Goal: Task Accomplishment & Management: Manage account settings

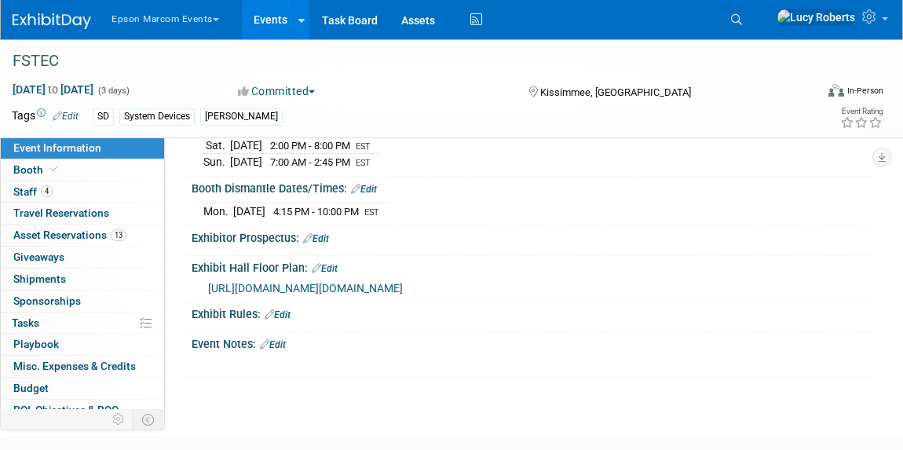
click at [167, 24] on button "Epson Marcom Events" at bounding box center [174, 16] width 129 height 32
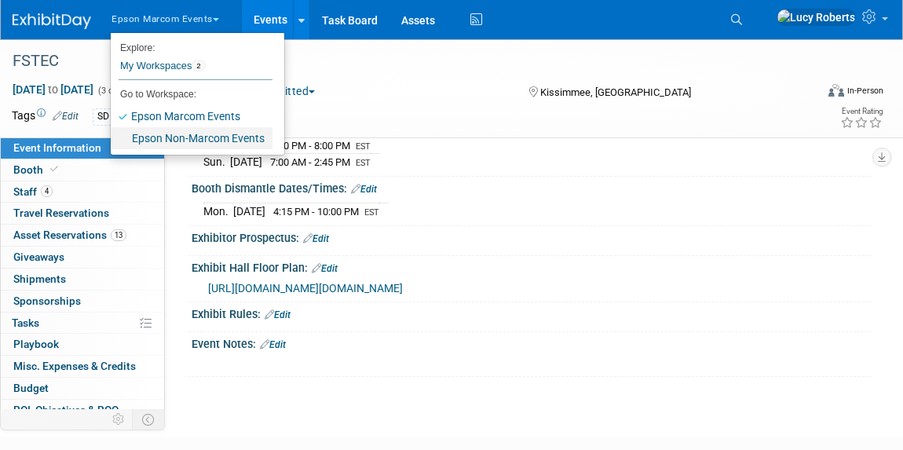
click at [184, 140] on link "Epson Non-Marcom Events" at bounding box center [192, 138] width 162 height 22
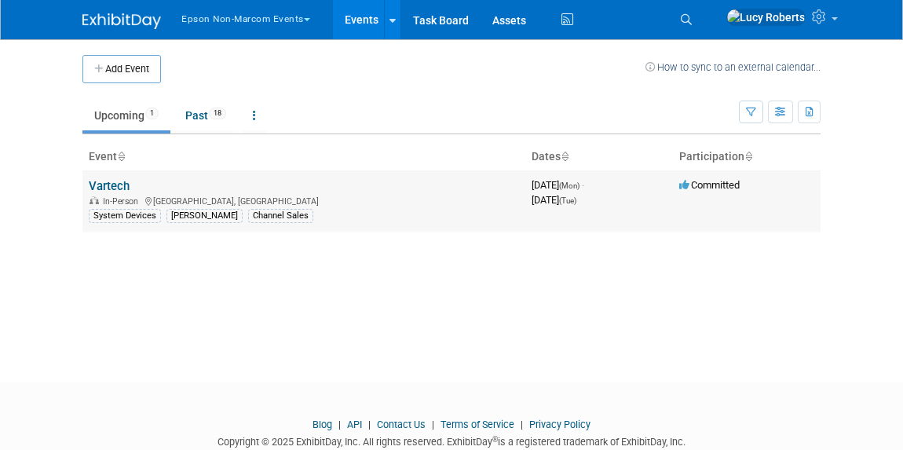
click at [102, 188] on link "Vartech" at bounding box center [109, 186] width 41 height 14
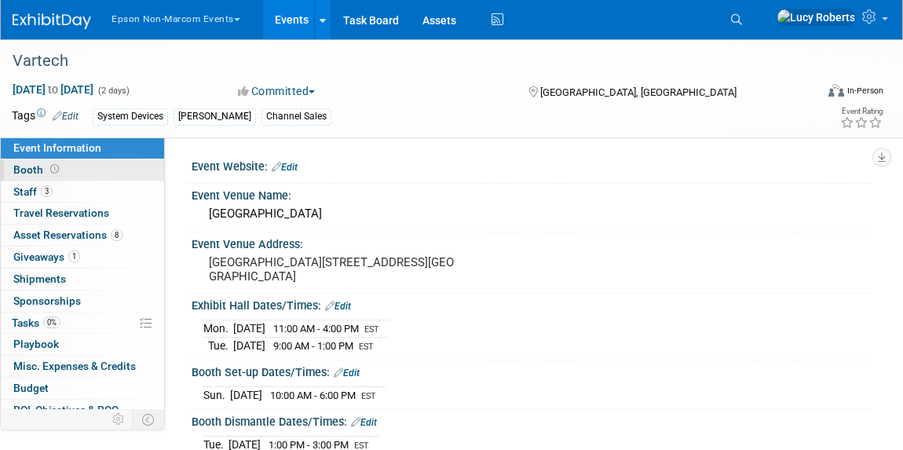
click at [25, 162] on link "Booth" at bounding box center [82, 169] width 163 height 21
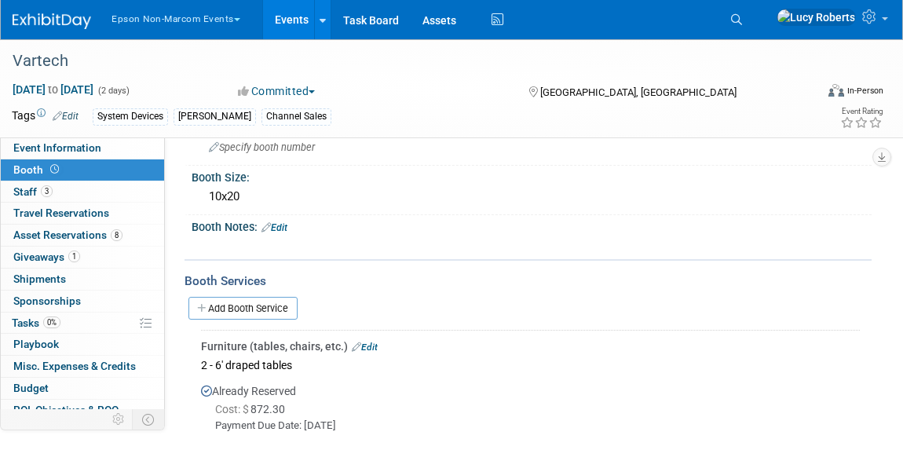
scroll to position [213, 0]
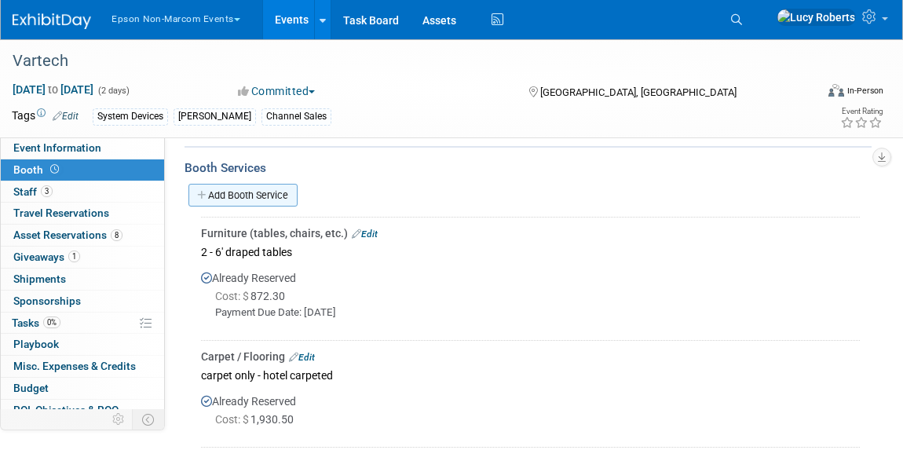
click at [223, 188] on link "Add Booth Service" at bounding box center [242, 195] width 109 height 23
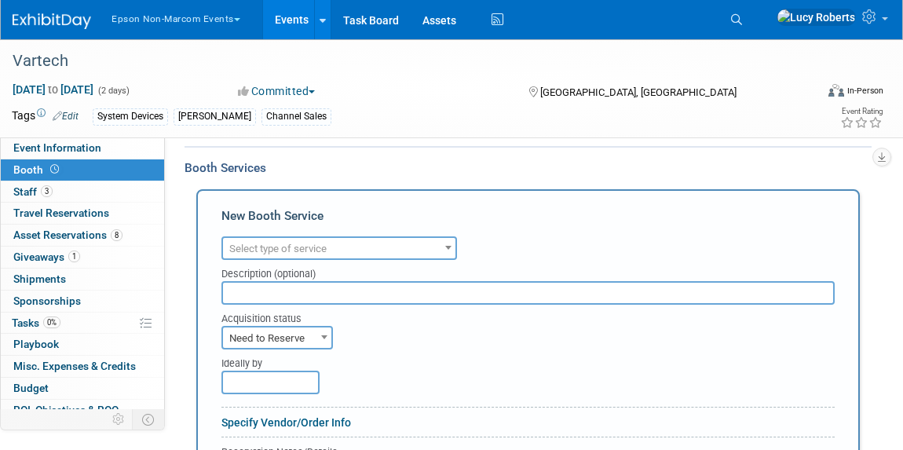
scroll to position [0, 0]
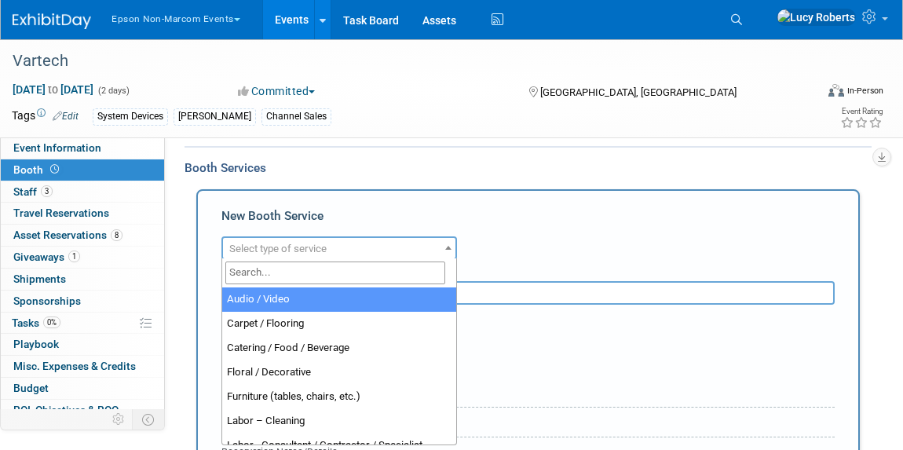
click at [254, 248] on span "Select type of service" at bounding box center [277, 249] width 97 height 12
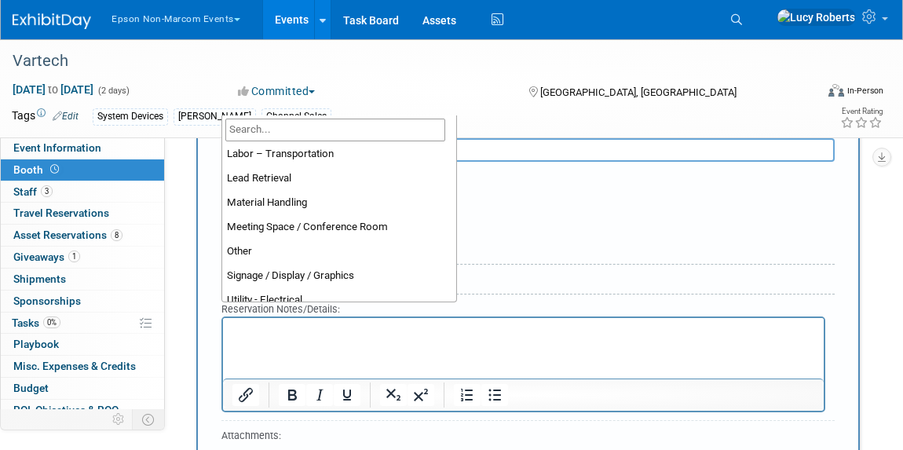
scroll to position [356, 0]
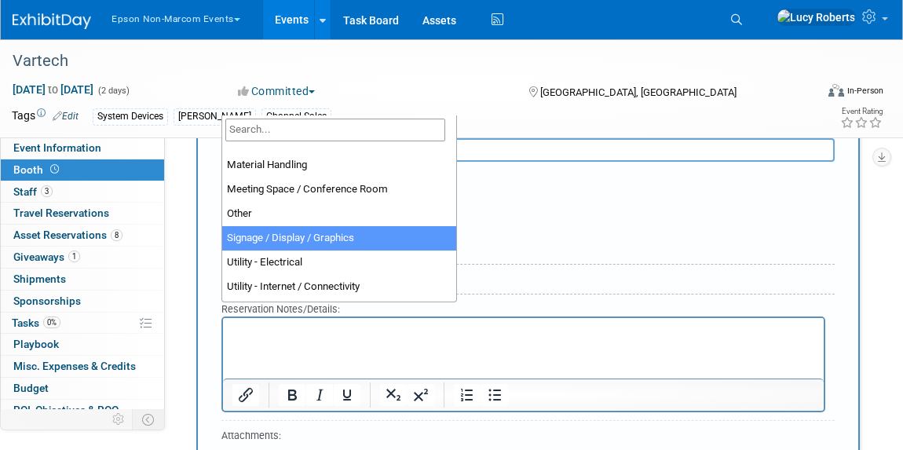
select select "3"
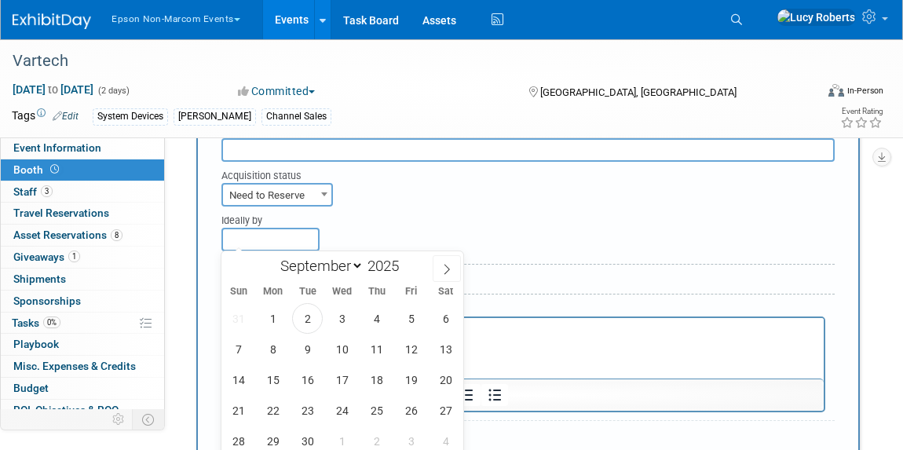
click at [267, 239] on input "text" at bounding box center [270, 240] width 98 height 24
click at [310, 318] on span "2" at bounding box center [307, 318] width 31 height 31
type input "Sep 2, 2025"
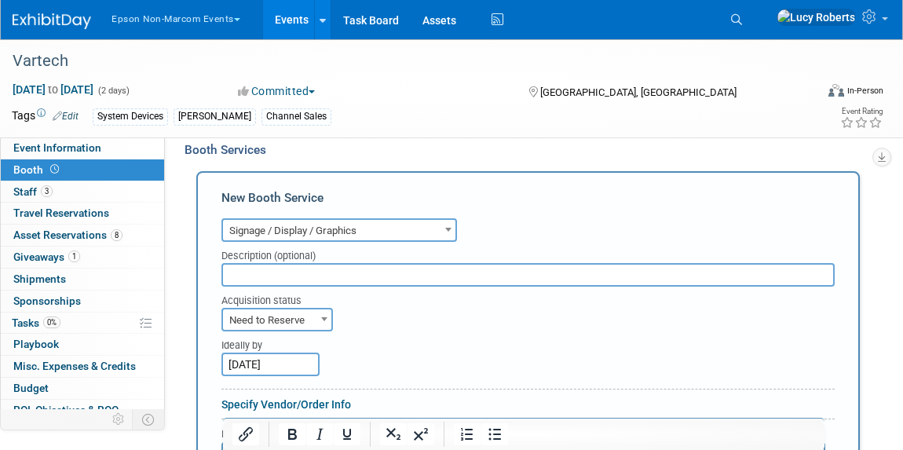
scroll to position [285, 0]
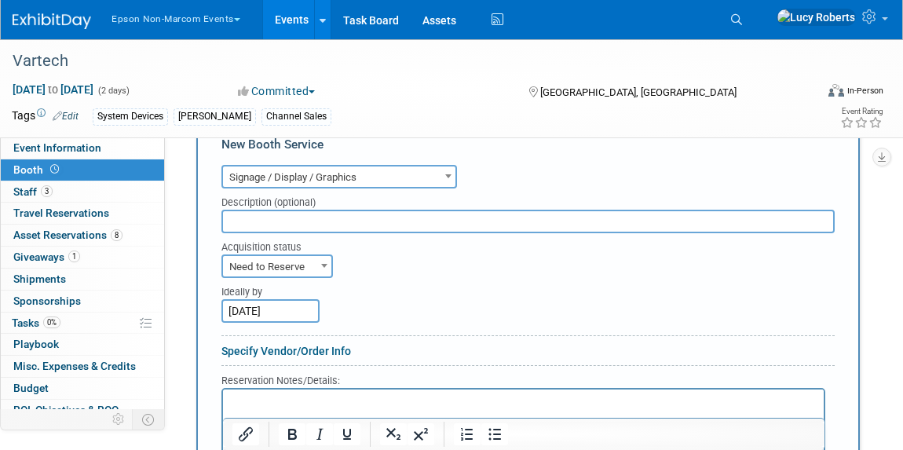
click at [257, 265] on span "Need to Reserve" at bounding box center [277, 267] width 108 height 22
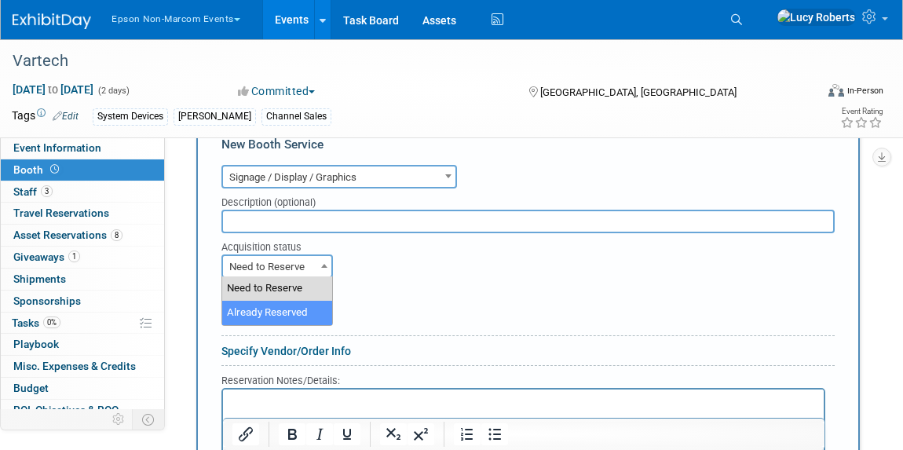
select select "2"
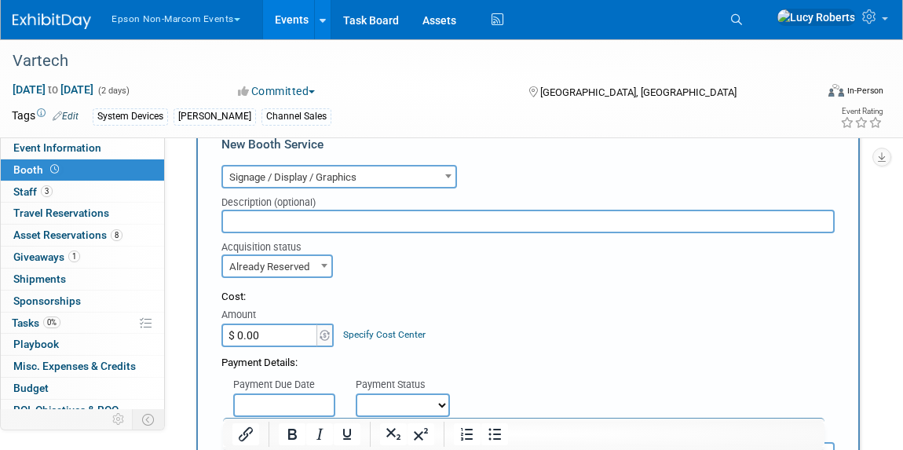
click at [277, 334] on input "$ 0.00" at bounding box center [270, 335] width 98 height 24
type input "$ 123.75"
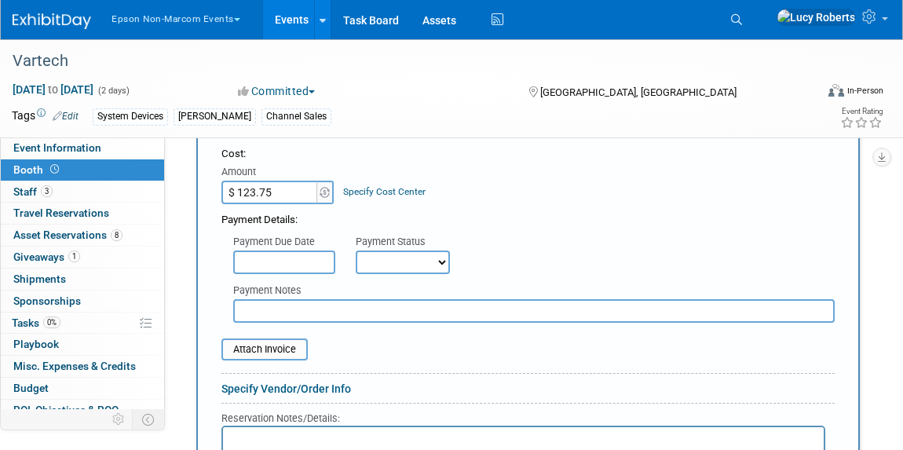
scroll to position [428, 0]
click at [309, 259] on input "text" at bounding box center [284, 262] width 102 height 24
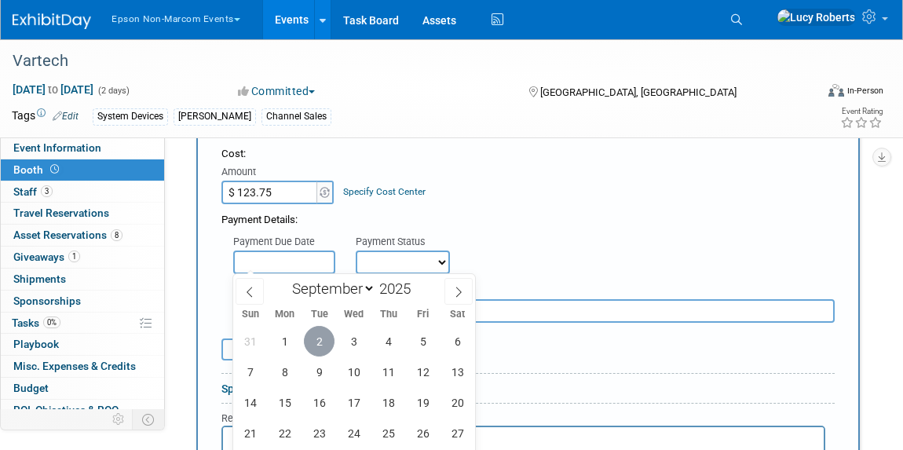
click at [321, 345] on span "2" at bounding box center [319, 341] width 31 height 31
type input "Sep 2, 2025"
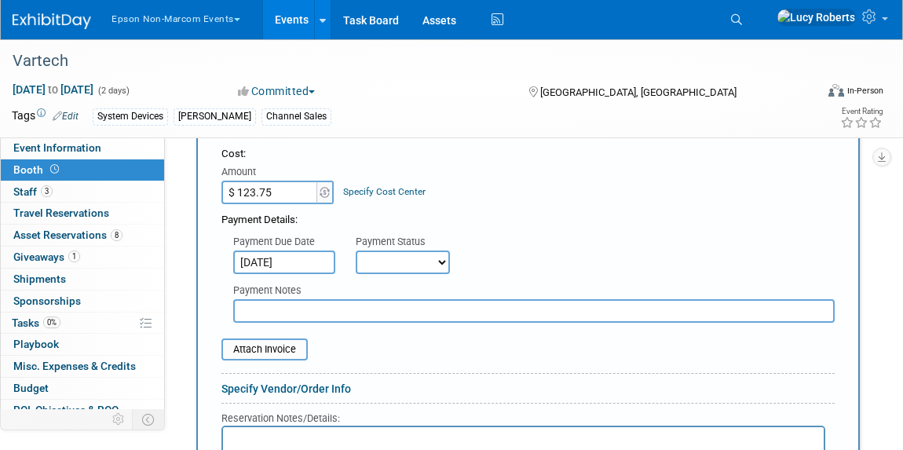
click at [404, 254] on select "Not Paid Yet Partially Paid Paid in Full" at bounding box center [403, 262] width 94 height 24
select select "3"
click at [356, 250] on select "Not Paid Yet Partially Paid Paid in Full" at bounding box center [403, 262] width 94 height 24
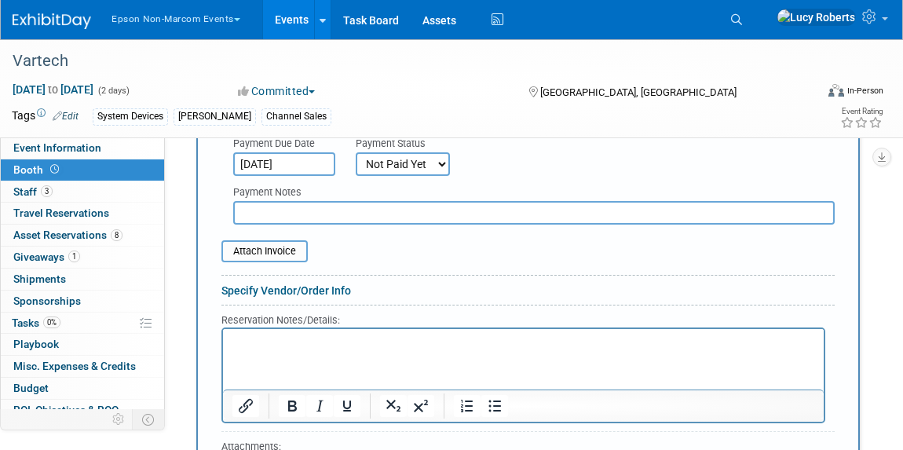
scroll to position [499, 0]
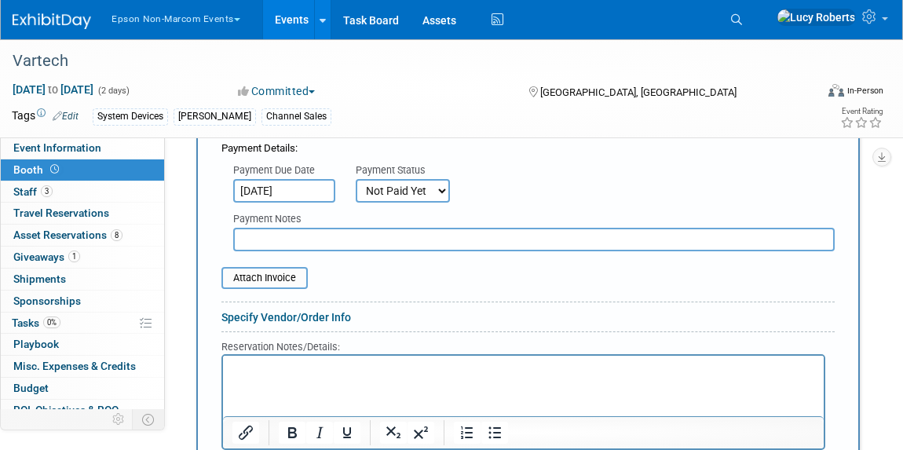
click at [395, 364] on p "Rich Text Area. Press ALT-0 for help." at bounding box center [523, 368] width 582 height 15
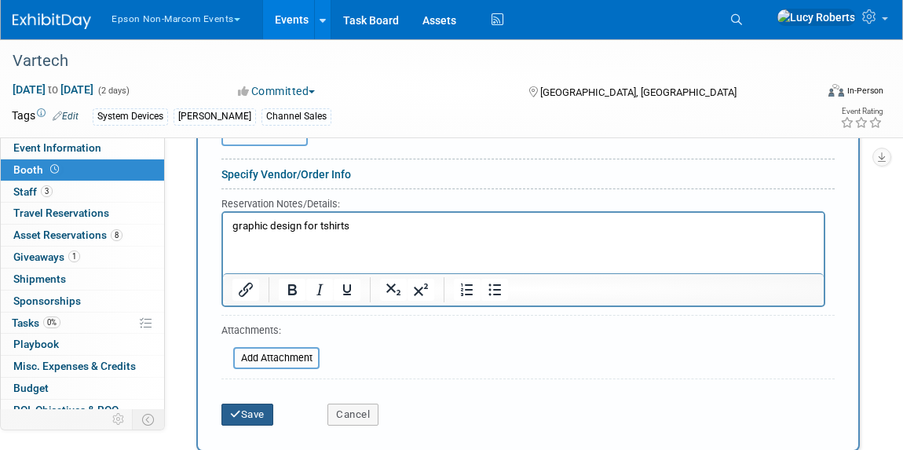
click at [252, 407] on button "Save" at bounding box center [247, 414] width 52 height 22
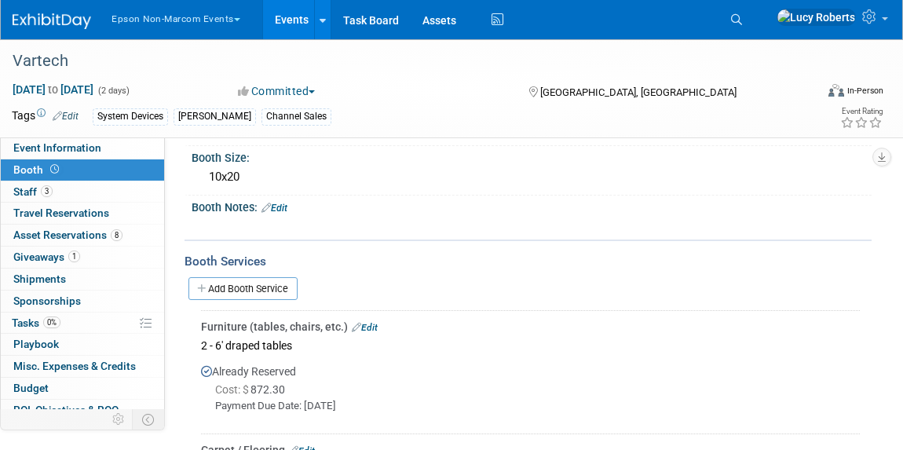
scroll to position [0, 0]
